Goal: Check status: Check status

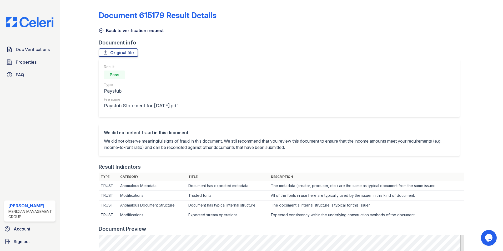
click at [100, 30] on icon at bounding box center [102, 31] width 4 height 4
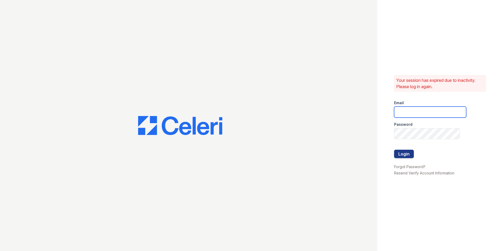
type input "ehudson@mmgmgt.com"
click at [405, 156] on button "Login" at bounding box center [404, 154] width 20 height 8
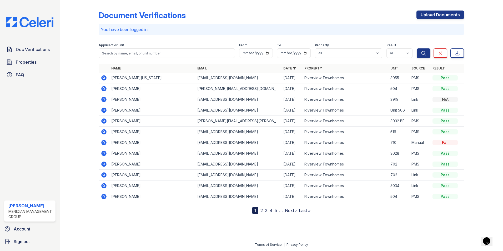
click at [102, 79] on icon at bounding box center [103, 77] width 5 height 5
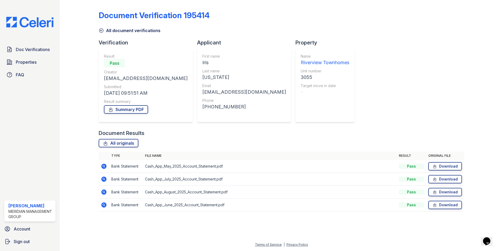
click at [105, 168] on icon at bounding box center [103, 166] width 5 height 5
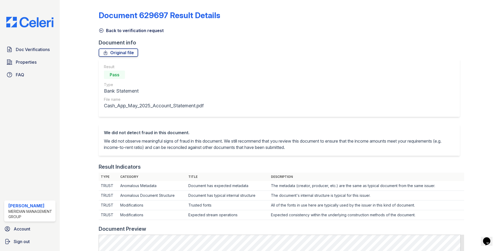
click at [102, 31] on icon at bounding box center [101, 30] width 5 height 5
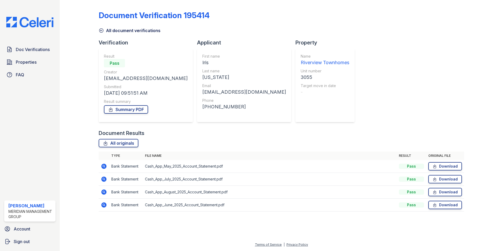
click at [105, 193] on icon at bounding box center [104, 192] width 6 height 6
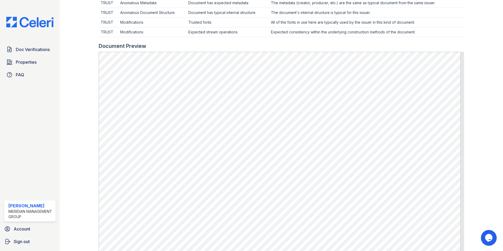
scroll to position [184, 0]
